Goal: Browse casually

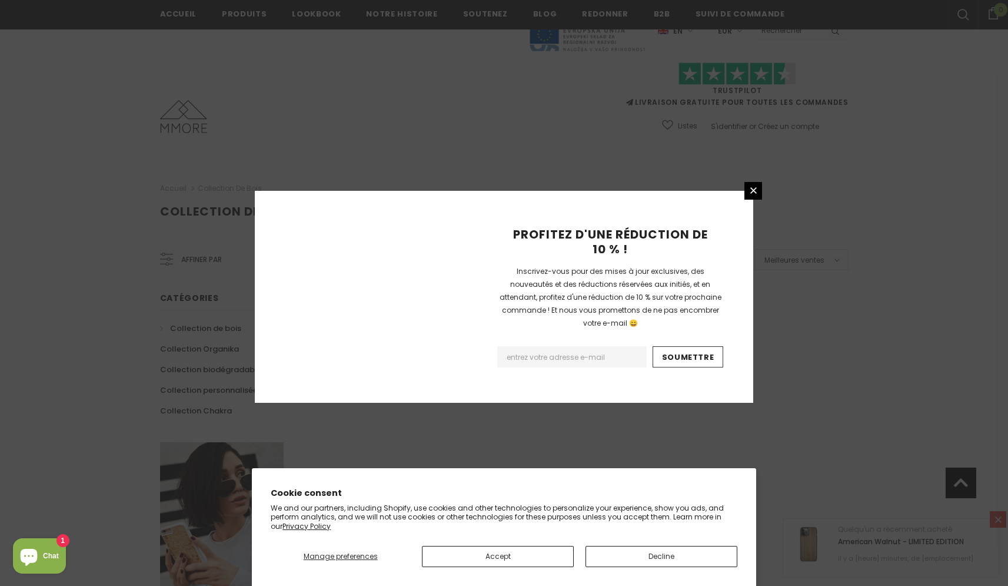
scroll to position [649, 0]
